Goal: Transaction & Acquisition: Purchase product/service

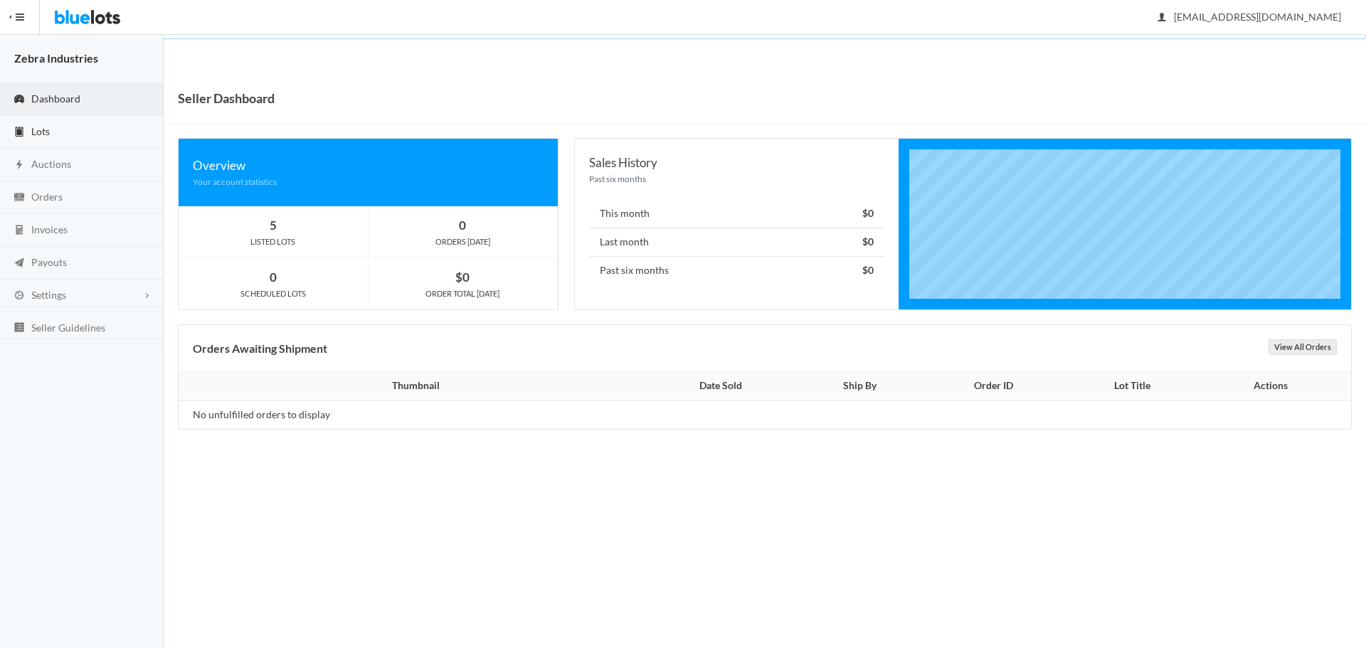
click at [70, 135] on link "Lots" at bounding box center [82, 132] width 164 height 33
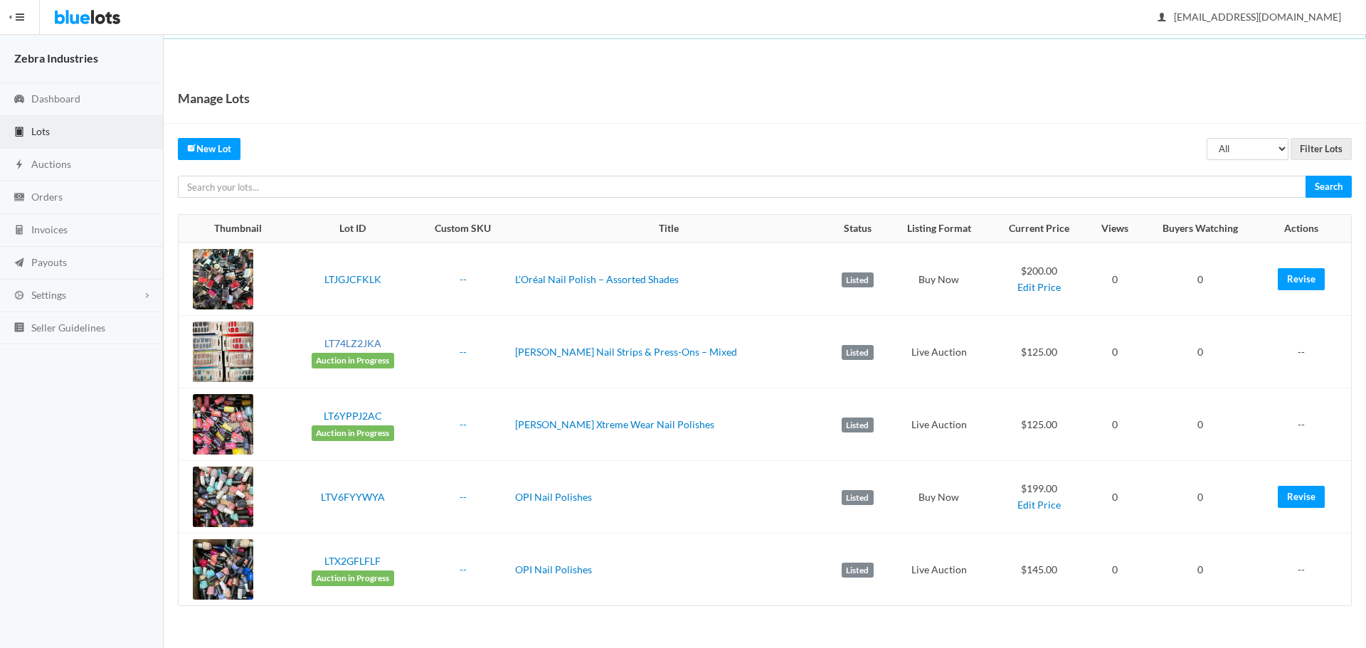
click at [362, 343] on link "LT74LZ2JKA" at bounding box center [353, 343] width 57 height 12
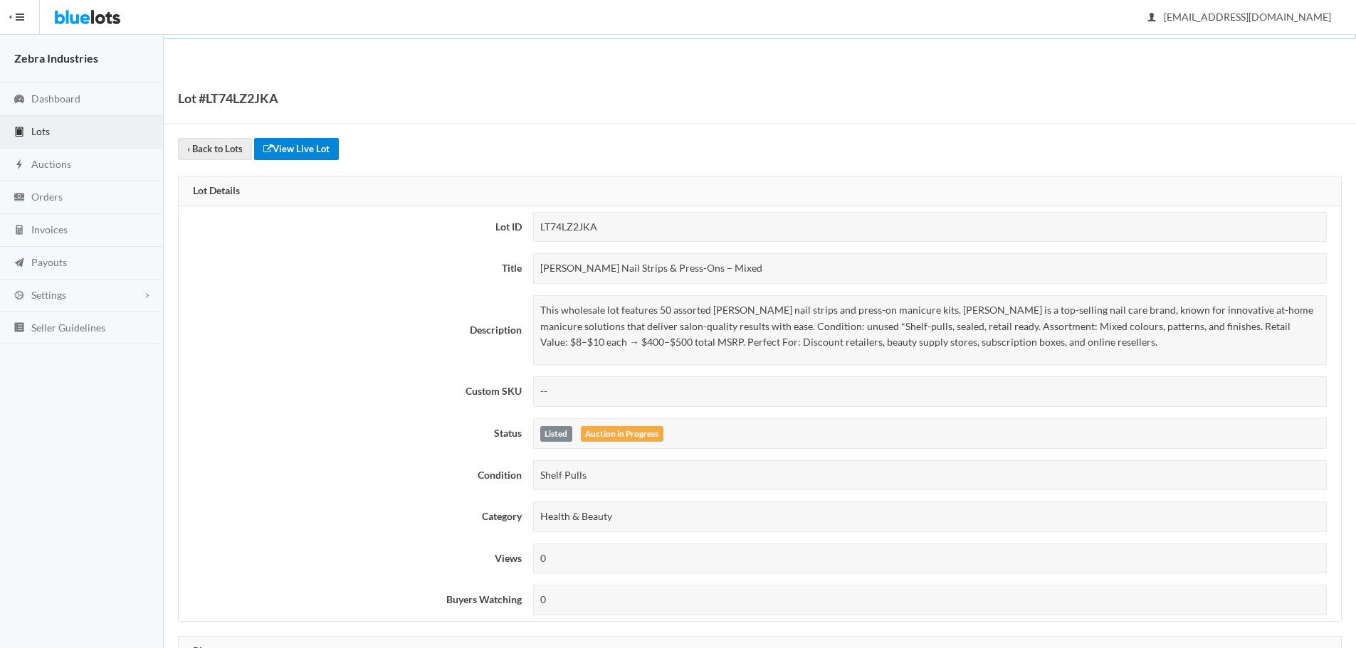
click at [324, 147] on link "View Live Lot" at bounding box center [296, 149] width 85 height 22
click at [43, 131] on span "Lots" at bounding box center [40, 131] width 19 height 12
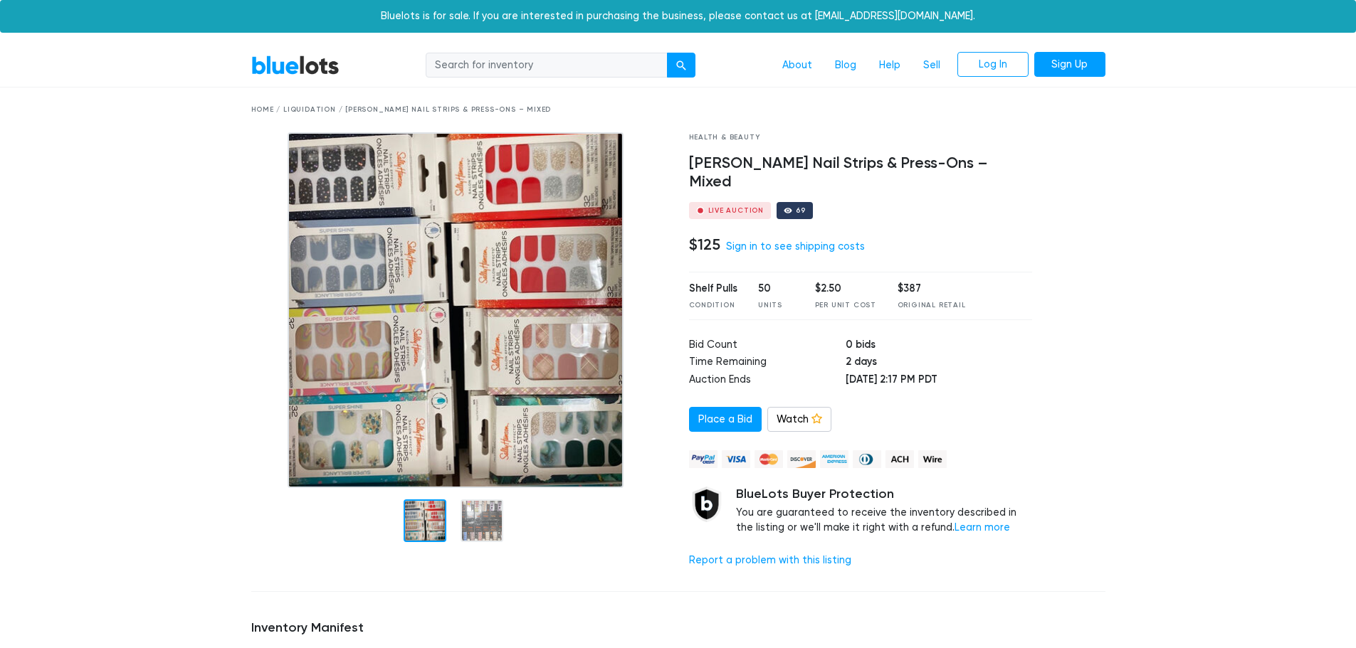
click at [784, 206] on div at bounding box center [788, 210] width 9 height 9
click at [749, 241] on link "Sign in to see shipping costs" at bounding box center [795, 247] width 139 height 12
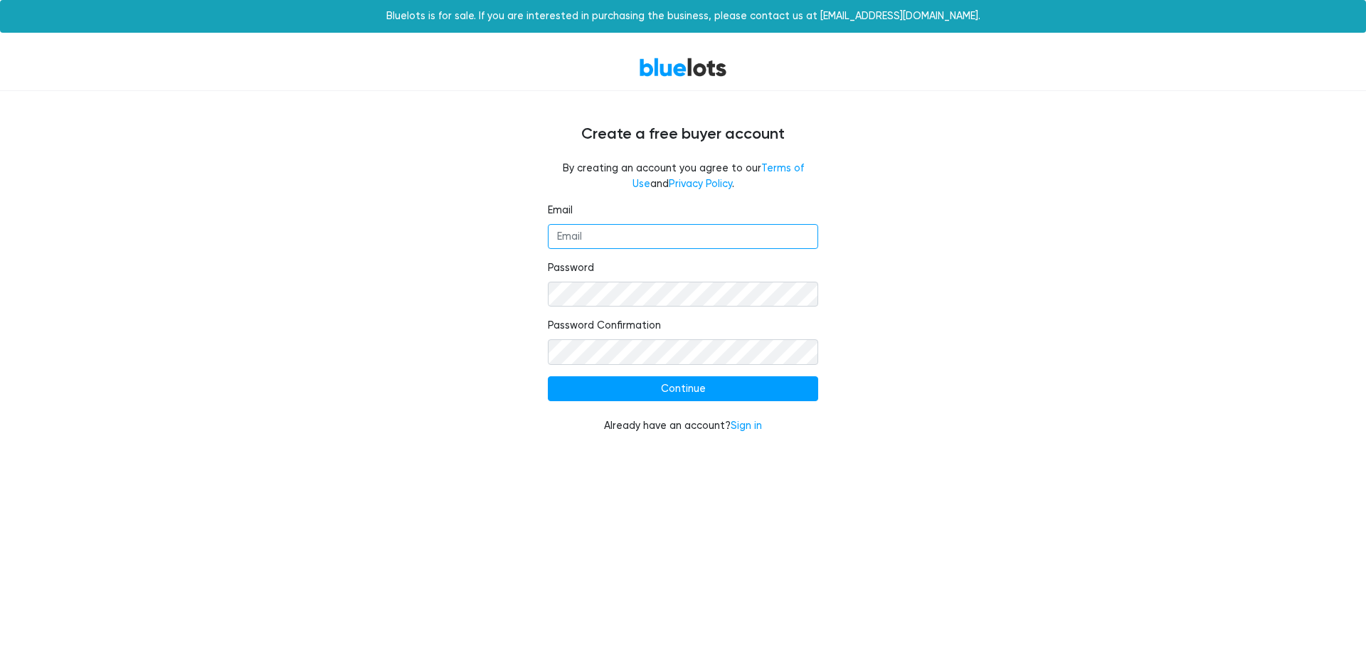
click at [692, 229] on input "Email" at bounding box center [683, 237] width 270 height 26
click at [747, 428] on link "Sign in" at bounding box center [746, 426] width 31 height 12
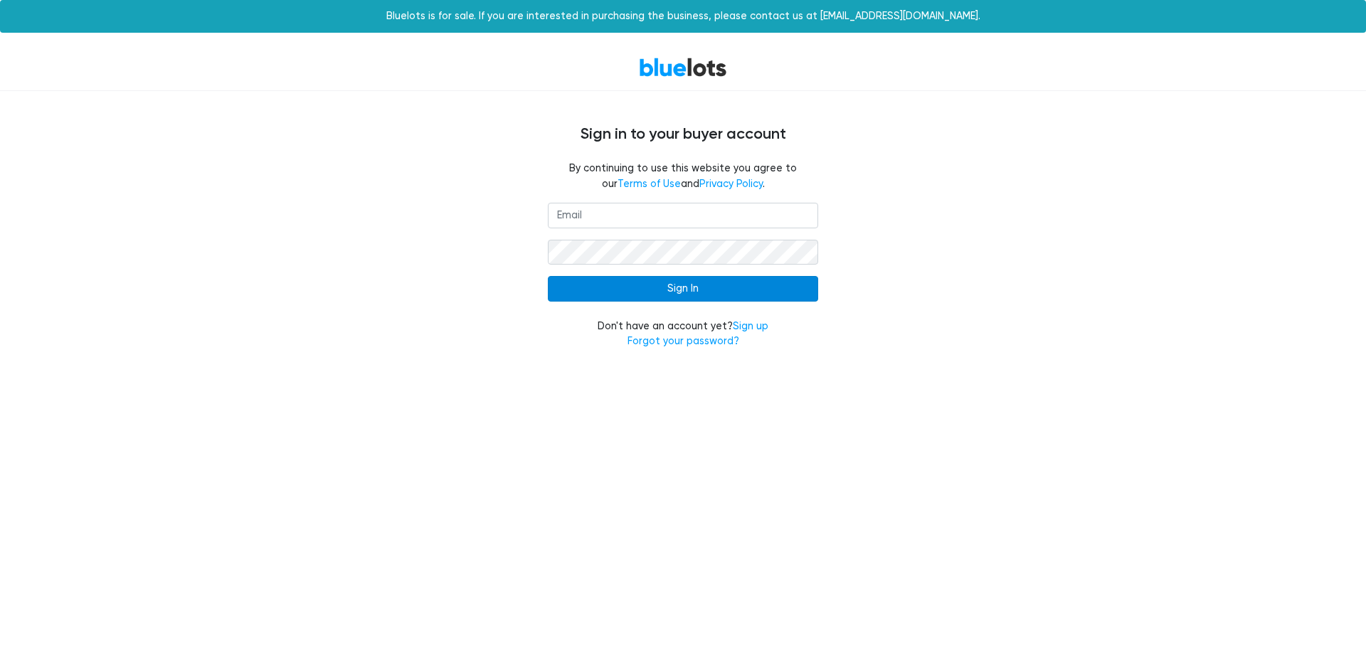
type input "[EMAIL_ADDRESS][DOMAIN_NAME]"
click at [649, 293] on input "Sign In" at bounding box center [683, 289] width 270 height 26
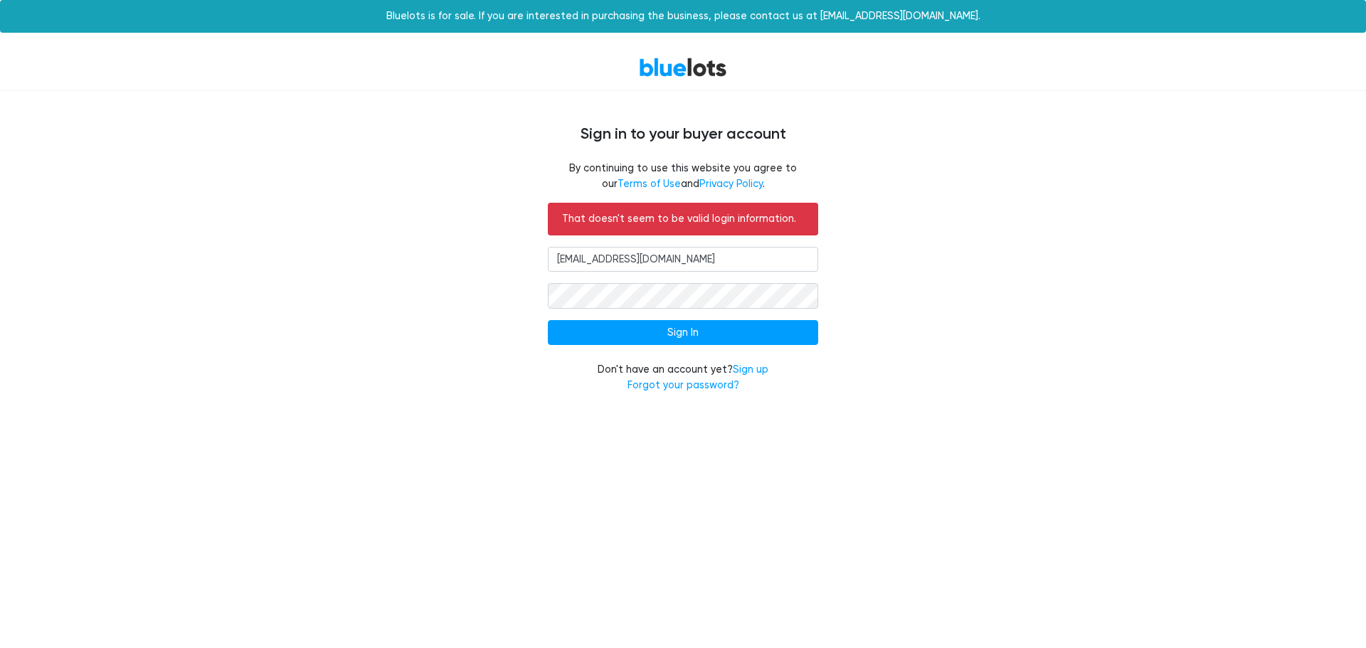
click at [705, 258] on input "admin@zebraindustries.net" at bounding box center [683, 260] width 270 height 26
drag, startPoint x: 704, startPoint y: 254, endPoint x: 488, endPoint y: 260, distance: 215.7
click at [488, 260] on div "That doesn't seem to be valid login information. admin@zebraindustries.net Sign…" at bounding box center [683, 307] width 875 height 208
type input "[EMAIL_ADDRESS][DOMAIN_NAME]"
click at [656, 327] on input "Sign In" at bounding box center [683, 333] width 270 height 26
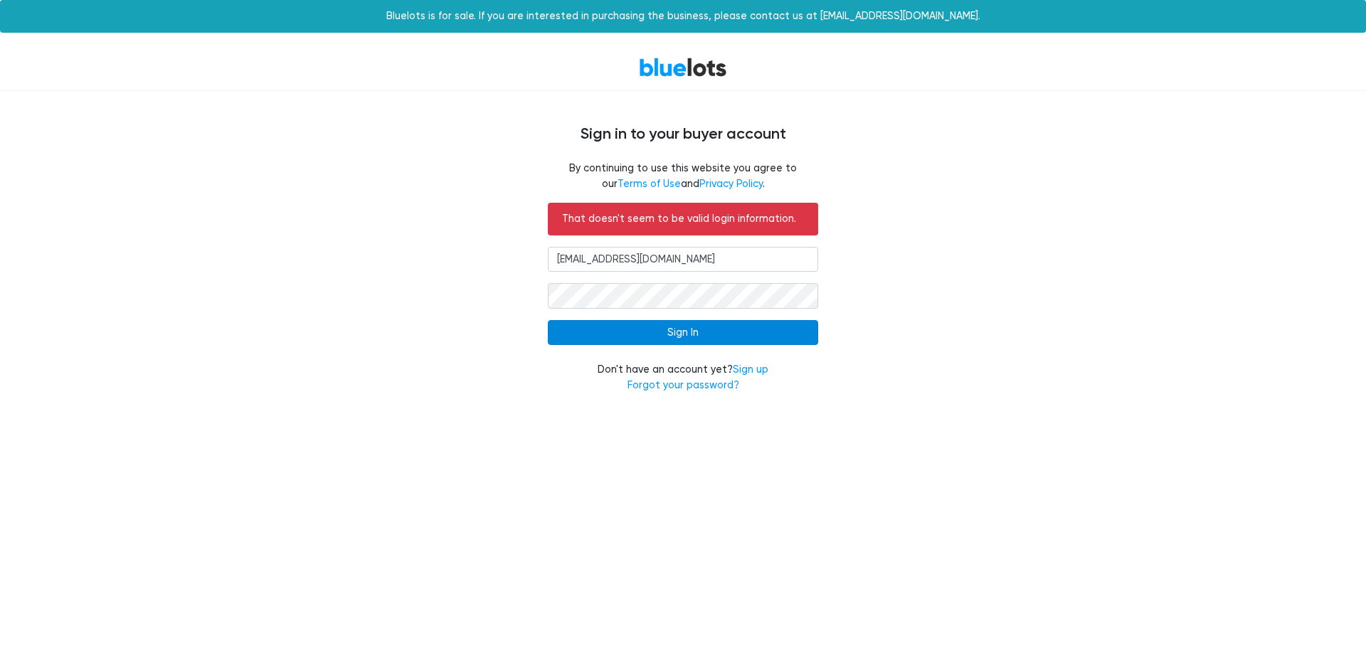
click at [696, 339] on input "Sign In" at bounding box center [683, 333] width 270 height 26
click at [711, 255] on input "cynthiagarland20@gmail.com" at bounding box center [683, 260] width 270 height 26
type input "[EMAIL_ADDRESS][DOMAIN_NAME]"
click at [505, 307] on div "That doesn't seem to be valid login information. admin@zebraindustries.net Sign…" at bounding box center [683, 307] width 875 height 208
click at [548, 320] on input "Sign In" at bounding box center [683, 333] width 270 height 26
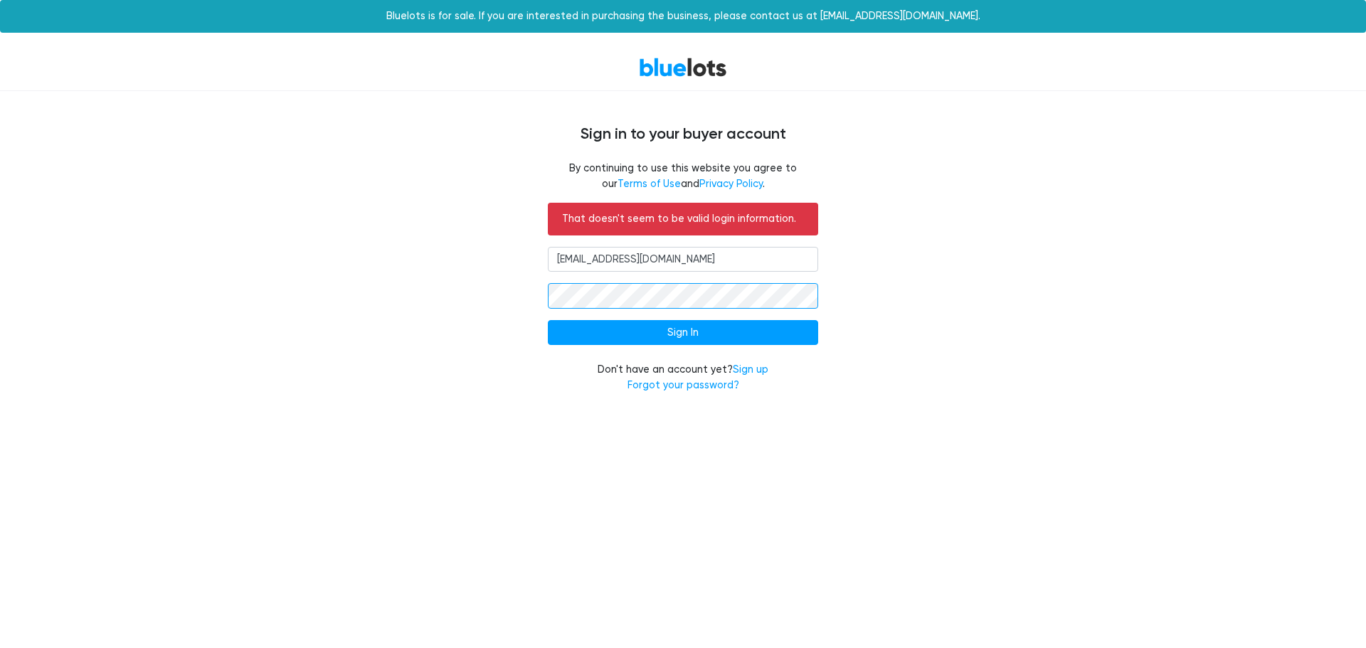
click at [548, 320] on input "Sign In" at bounding box center [683, 333] width 270 height 26
